Goal: Subscribe to service/newsletter

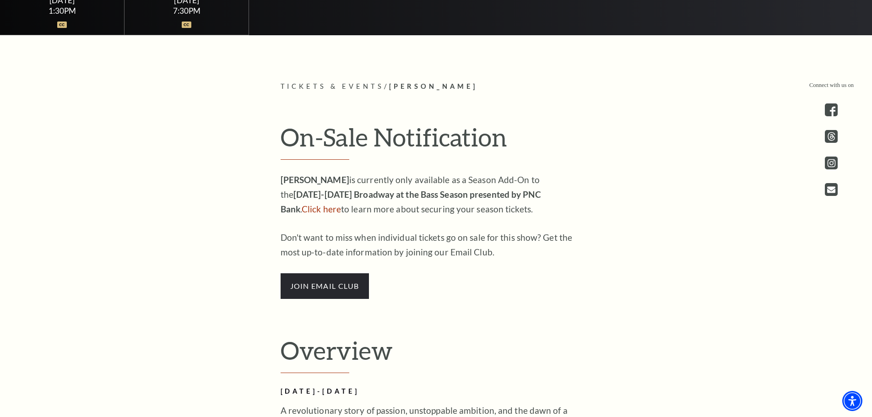
scroll to position [549, 0]
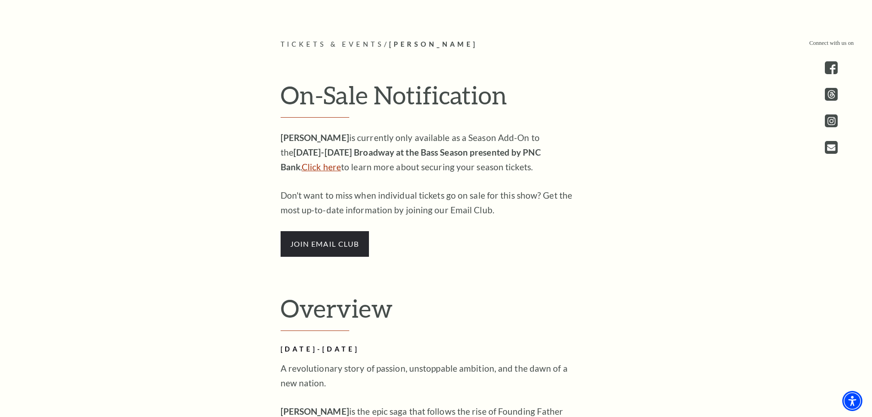
click at [341, 162] on link "Click here" at bounding box center [321, 167] width 39 height 11
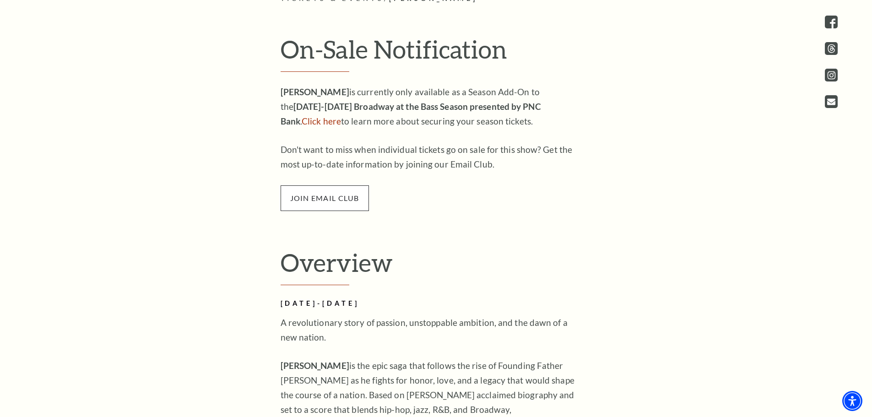
click at [314, 195] on span "join email club" at bounding box center [324, 198] width 88 height 26
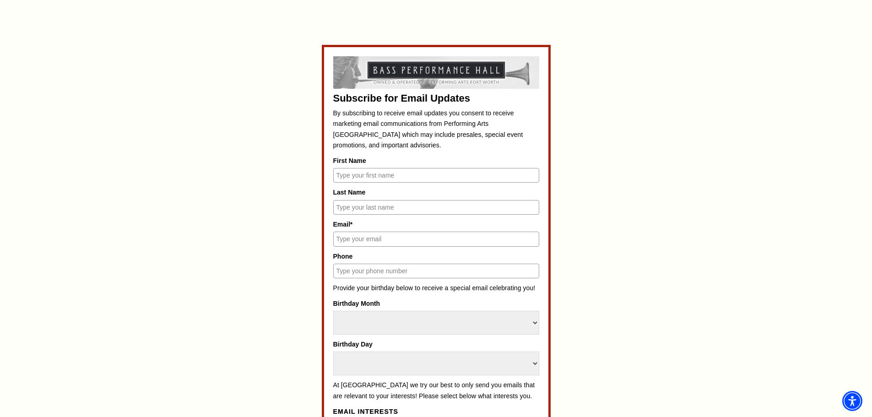
scroll to position [503, 0]
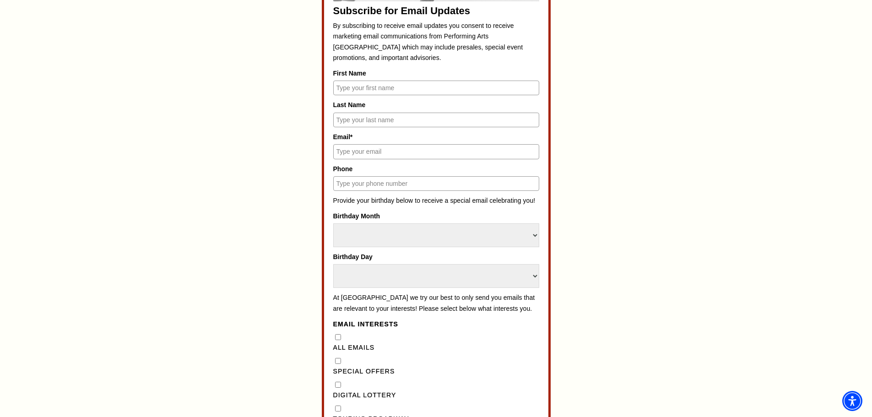
click at [392, 78] on label "First Name" at bounding box center [436, 73] width 206 height 10
click at [392, 81] on input "First Name" at bounding box center [436, 88] width 206 height 15
click at [392, 87] on input "First Name" at bounding box center [436, 88] width 206 height 15
type input "Wendy"
type input "Prater"
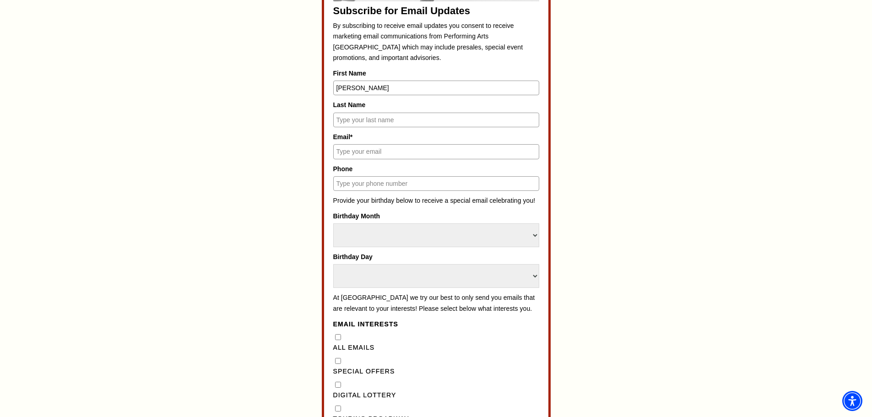
type input "wgprater@gmail.com"
type input "2146835181"
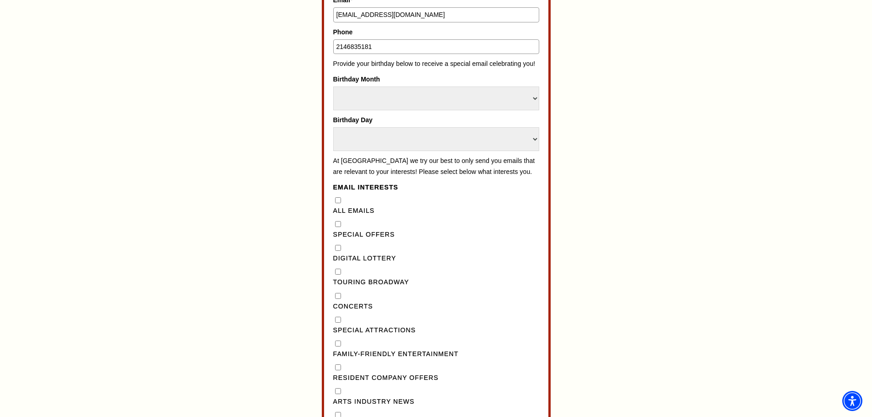
scroll to position [641, 0]
click at [377, 89] on select "Select Month January February March April May June July August September Octobe…" at bounding box center [436, 98] width 206 height 24
select select "June"
click at [333, 86] on select "Select Month January February March April May June July August September Octobe…" at bounding box center [436, 98] width 206 height 24
click at [374, 143] on select "Select Day 1 2 3 4 5 6 7 8 9 10 11 12 13 14 15 16 17 18 19 20 21 22 23 24 25 26…" at bounding box center [436, 139] width 206 height 24
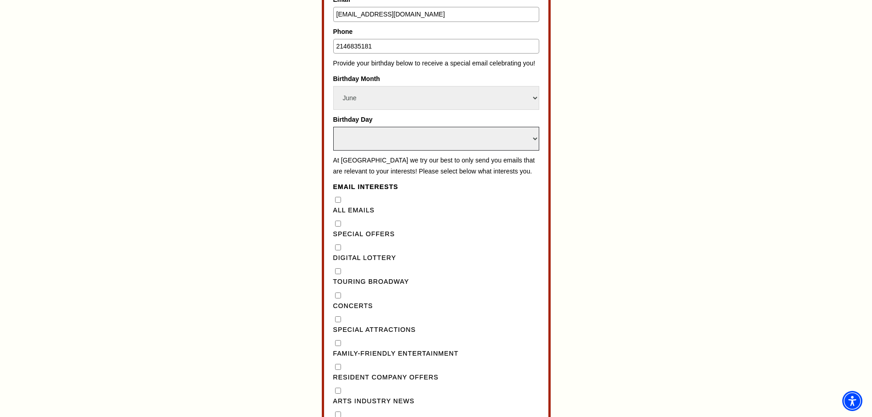
select select "13"
click at [333, 127] on select "Select Day 1 2 3 4 5 6 7 8 9 10 11 12 13 14 15 16 17 18 19 20 21 22 23 24 25 26…" at bounding box center [436, 139] width 206 height 24
click at [585, 286] on div "Subscribe for Email Updates By subscribing to receive email updates you consent…" at bounding box center [436, 199] width 426 height 758
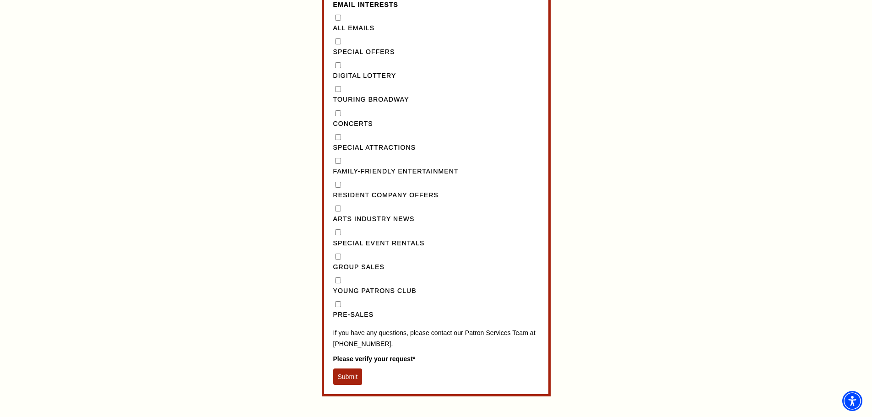
scroll to position [824, 0]
click at [344, 384] on button "Submit" at bounding box center [347, 375] width 29 height 16
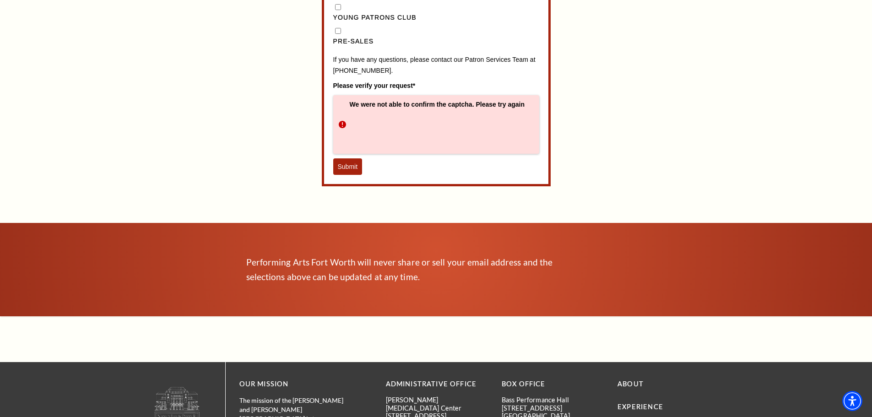
scroll to position [1098, 0]
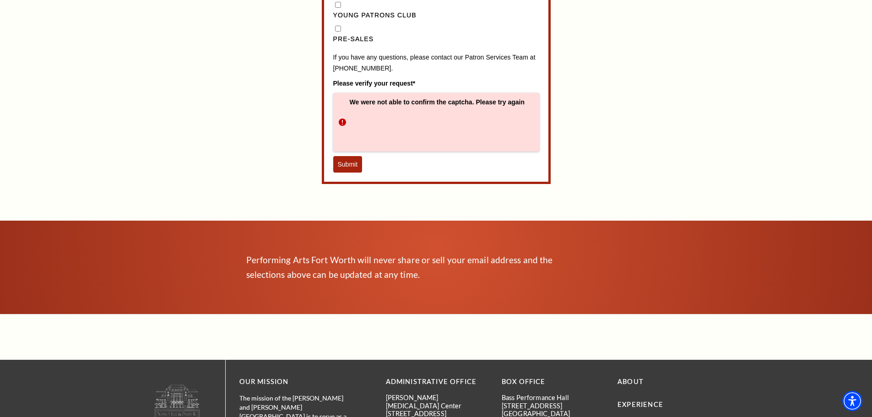
click at [345, 173] on button "Submit" at bounding box center [347, 164] width 29 height 16
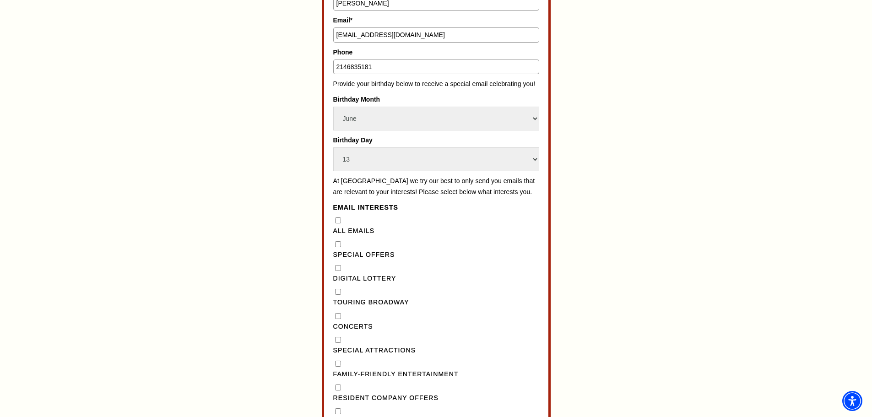
scroll to position [641, 0]
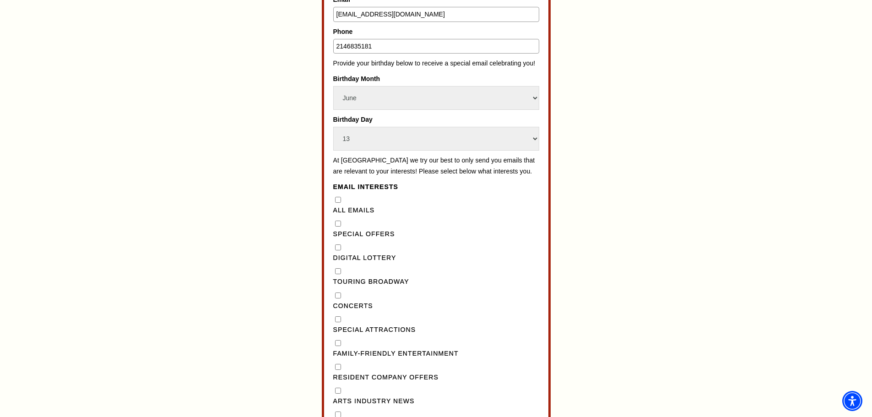
click at [337, 203] on Emails"] "All Emails" at bounding box center [338, 200] width 6 height 6
checkbox Emails"] "true"
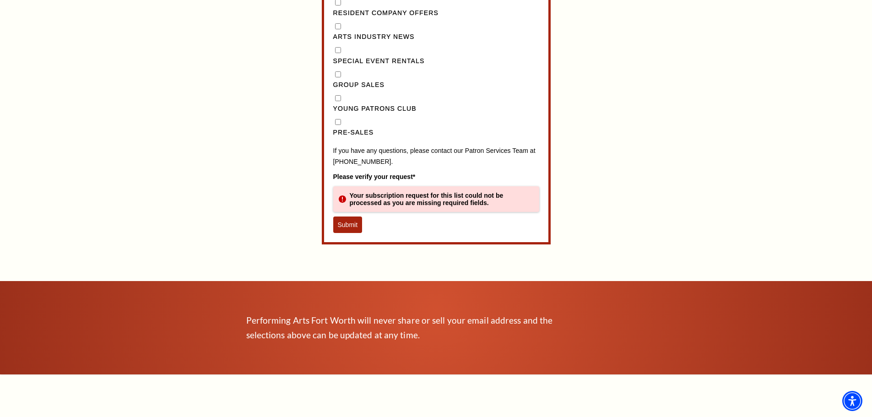
scroll to position [1007, 0]
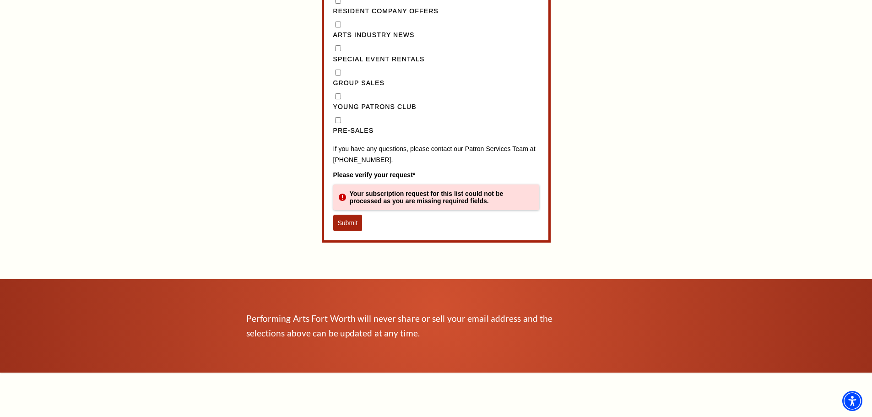
click at [349, 231] on button "Submit" at bounding box center [347, 223] width 29 height 16
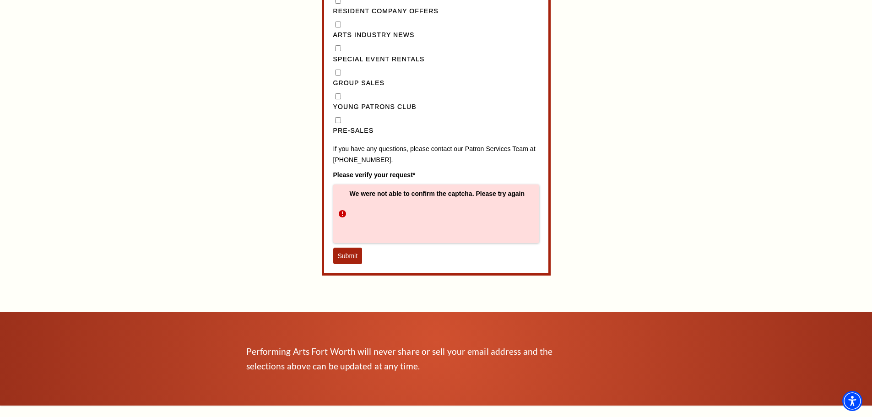
click at [353, 260] on button "Submit" at bounding box center [347, 256] width 29 height 16
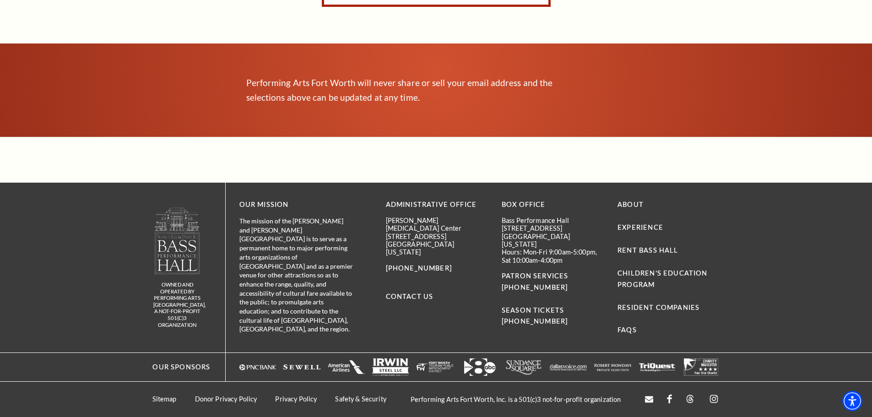
scroll to position [477, 0]
